Goal: Transaction & Acquisition: Purchase product/service

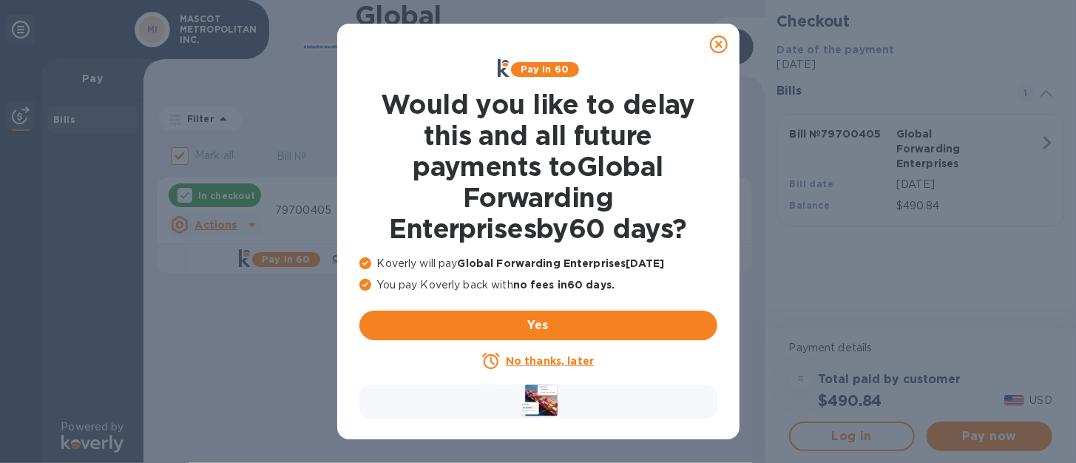
click at [542, 364] on u "No thanks, later" at bounding box center [550, 361] width 88 height 12
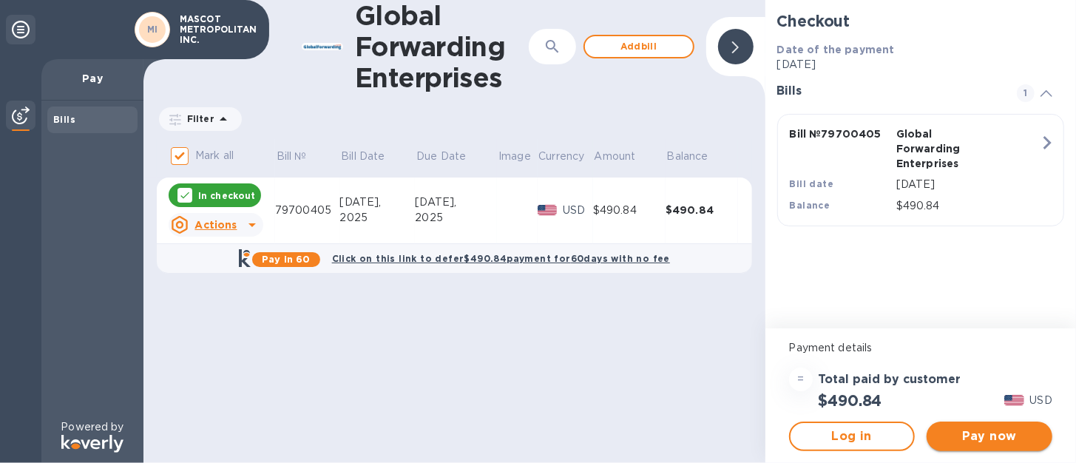
click at [981, 436] on span "Pay now" at bounding box center [989, 436] width 102 height 18
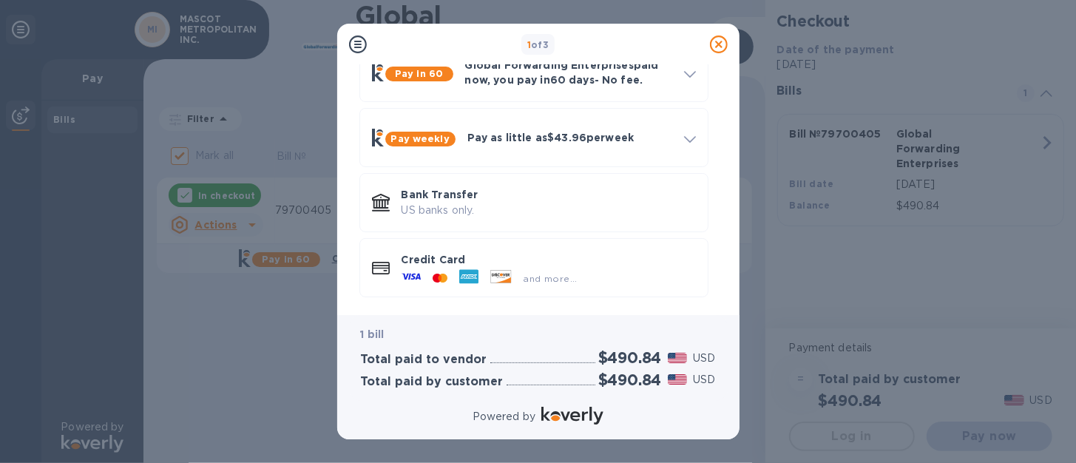
scroll to position [91, 0]
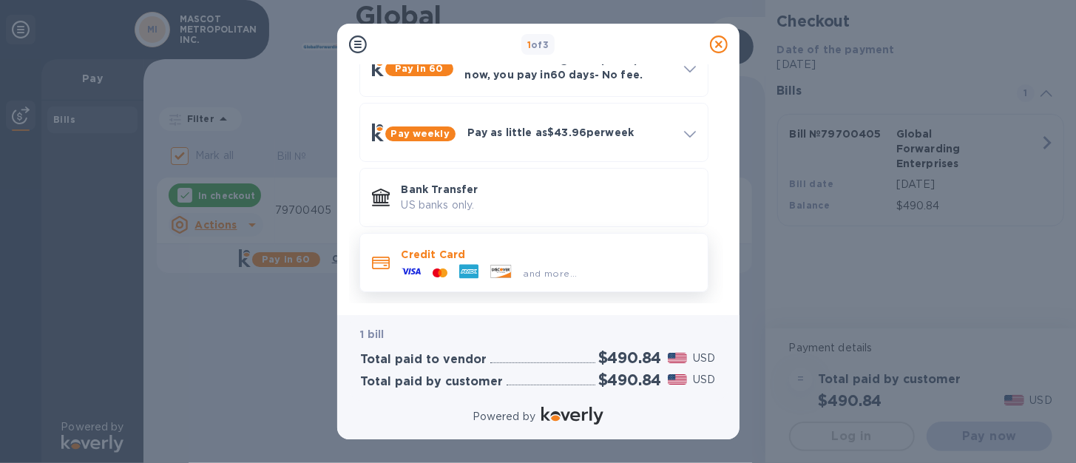
click at [541, 266] on div "and more..." at bounding box center [551, 273] width 66 height 16
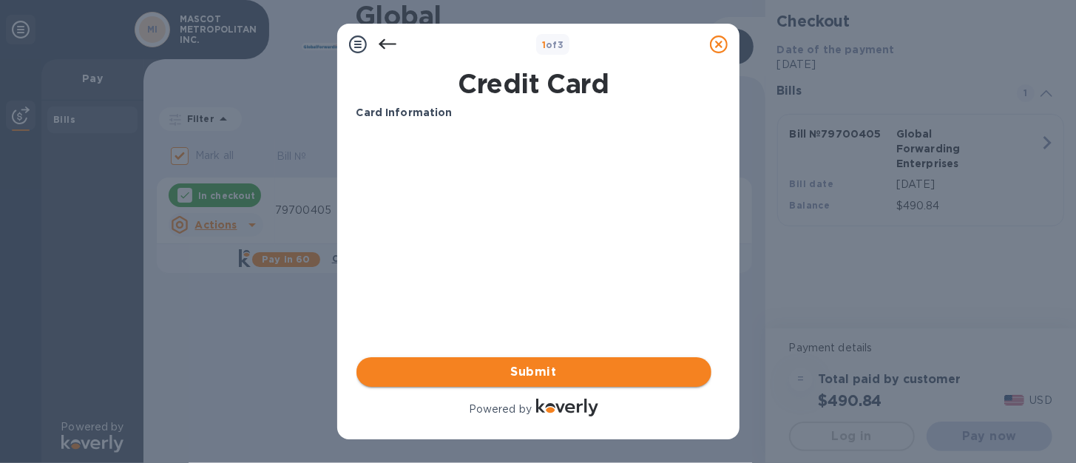
click at [531, 373] on span "Submit" at bounding box center [533, 372] width 331 height 18
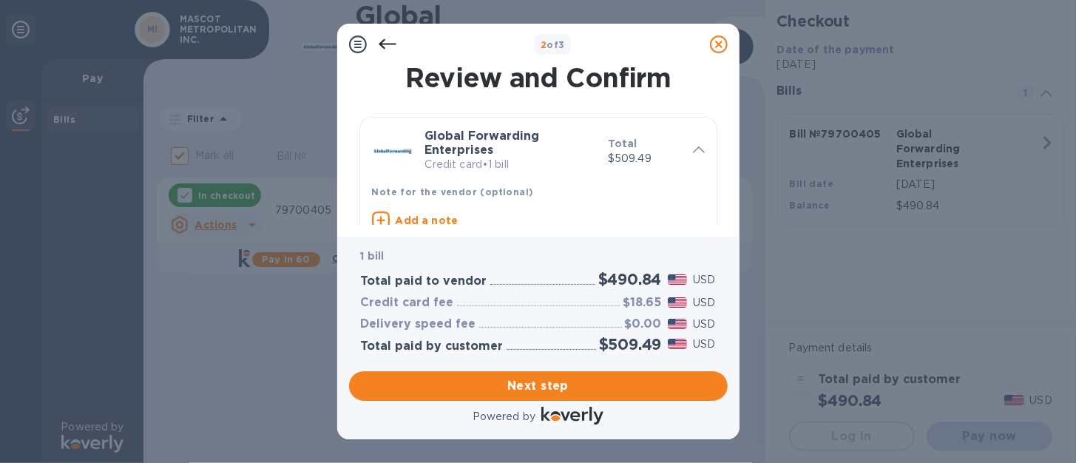
click at [696, 148] on icon at bounding box center [699, 149] width 12 height 7
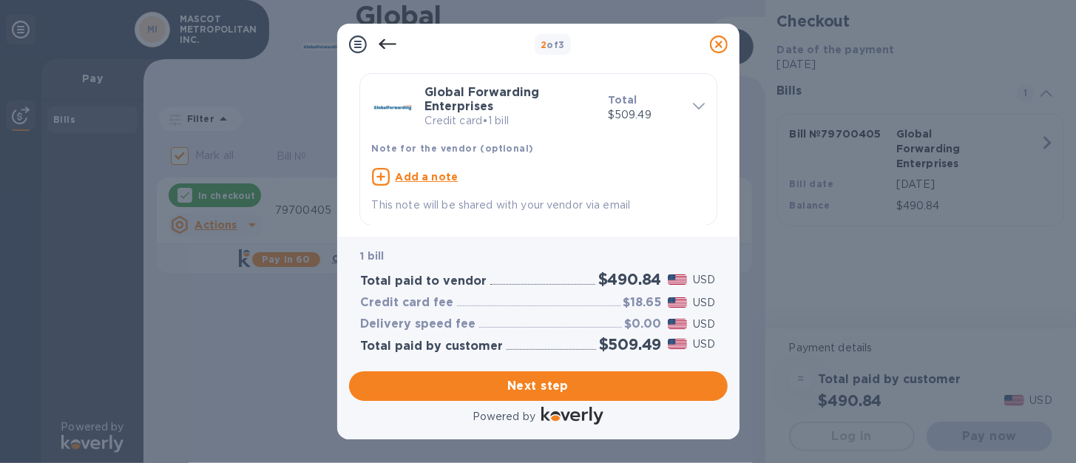
scroll to position [61, 0]
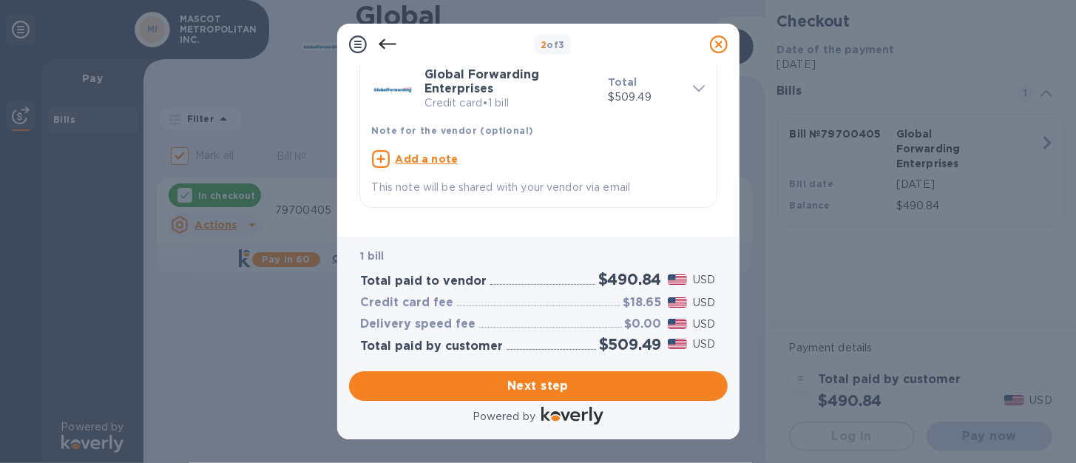
click at [709, 302] on p "USD" at bounding box center [704, 303] width 22 height 16
click at [272, 419] on div "2 of 3 Review and Confirm Global Forwarding Enterprises Credit card • 1 bill To…" at bounding box center [538, 231] width 1076 height 463
click at [385, 44] on icon at bounding box center [388, 44] width 18 height 18
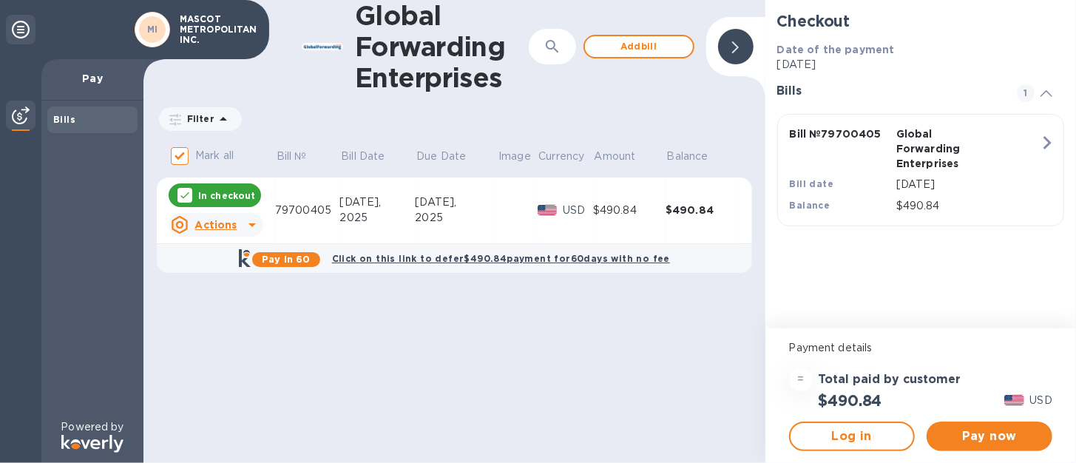
click at [248, 221] on icon at bounding box center [252, 225] width 18 height 18
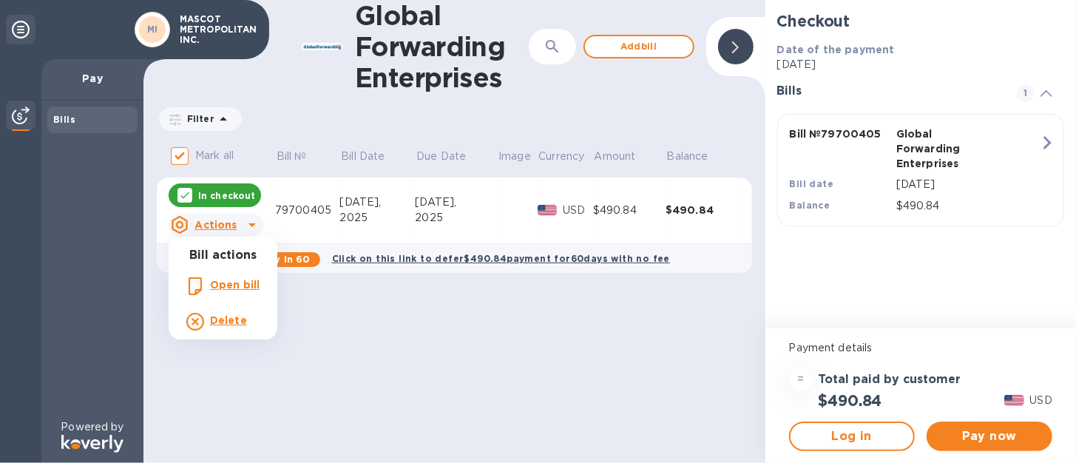
click at [231, 208] on div at bounding box center [538, 231] width 1076 height 463
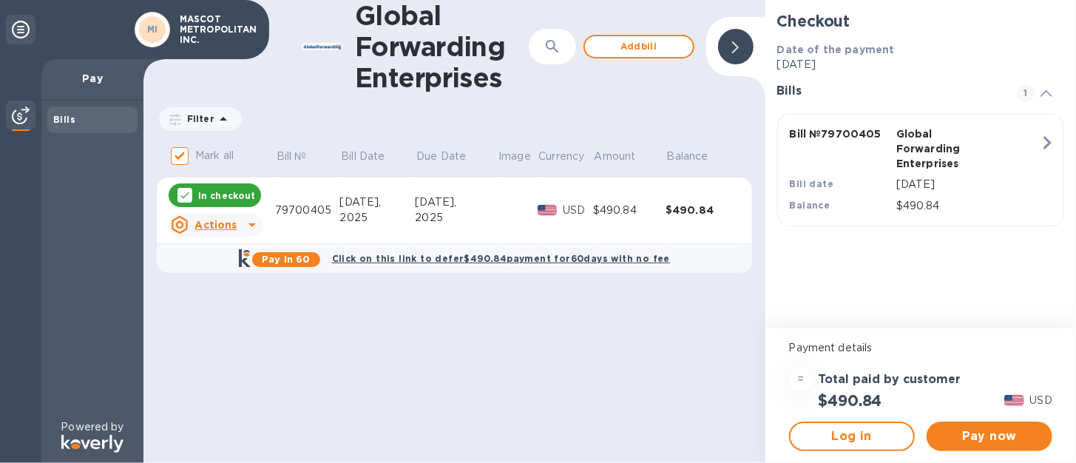
click at [396, 138] on div "Global Forwarding Enterprises ​ Add bill Filter Amount Mark all Bill № Bill Dat…" at bounding box center [454, 231] width 622 height 463
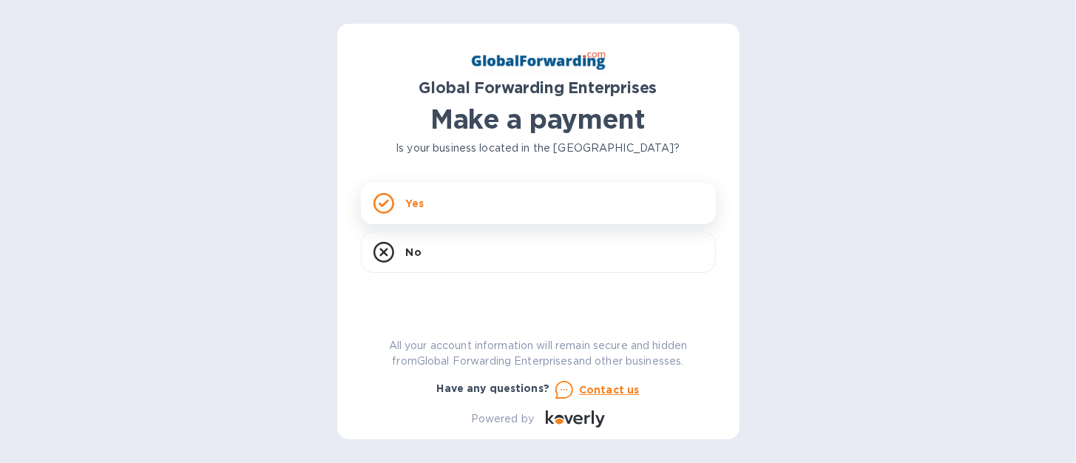
click at [418, 207] on p "Yes" at bounding box center [415, 203] width 18 height 15
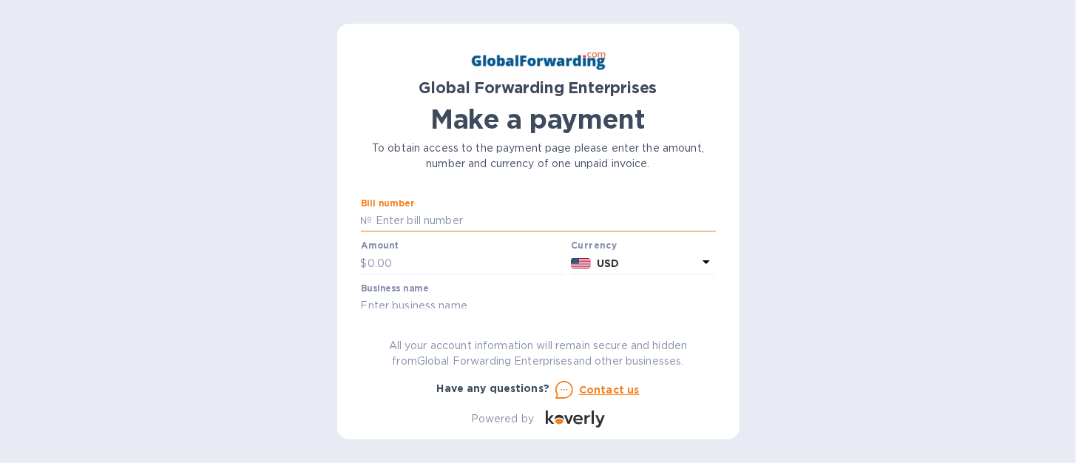
click at [397, 224] on input "text" at bounding box center [544, 221] width 343 height 22
type input "79700405"
click at [387, 259] on input "text" at bounding box center [467, 263] width 198 height 22
